Goal: Transaction & Acquisition: Purchase product/service

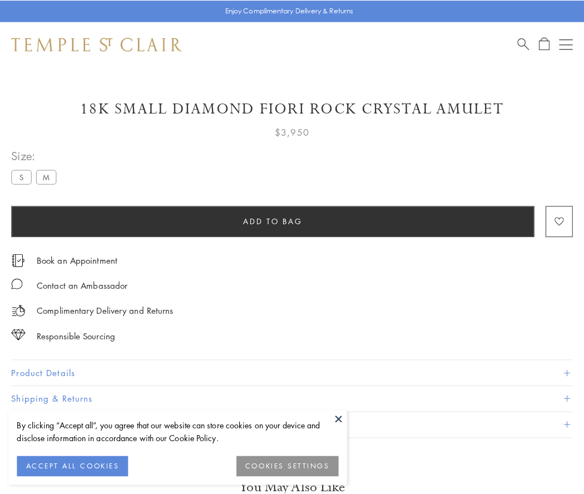
scroll to position [9, 0]
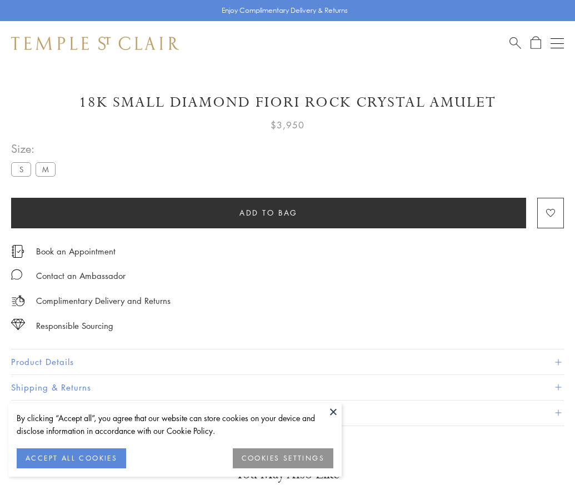
click at [269, 212] on span "Add to bag" at bounding box center [269, 213] width 58 height 12
